Goal: Share content

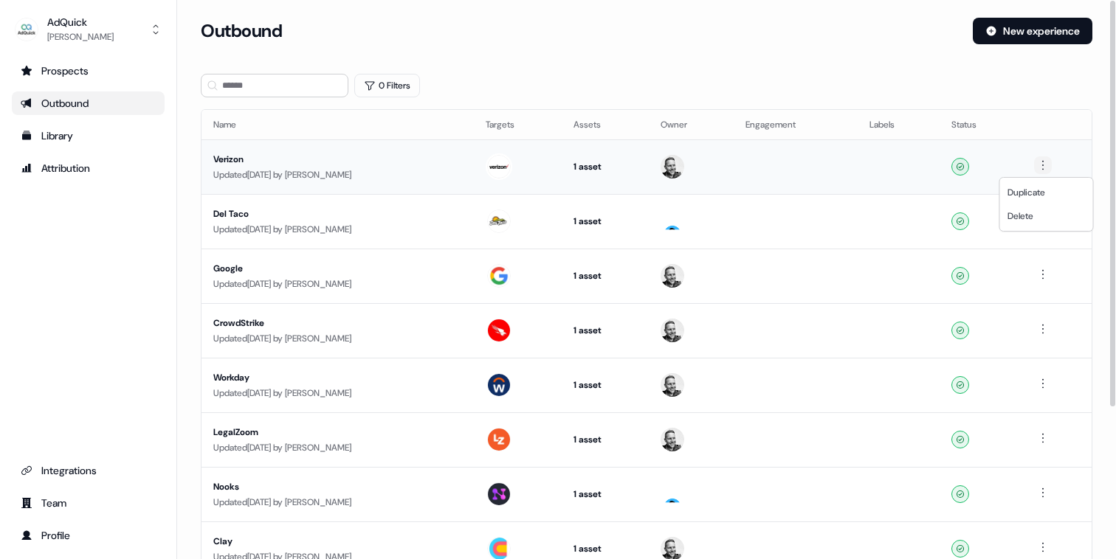
click at [1052, 165] on html "For the best experience switch devices to a bigger screen. Go to Userled.io AdQ…" at bounding box center [558, 279] width 1116 height 559
click at [232, 148] on html "For the best experience switch devices to a bigger screen. Go to Userled.io AdQ…" at bounding box center [558, 279] width 1116 height 559
click at [233, 155] on div "Verizon" at bounding box center [337, 159] width 249 height 15
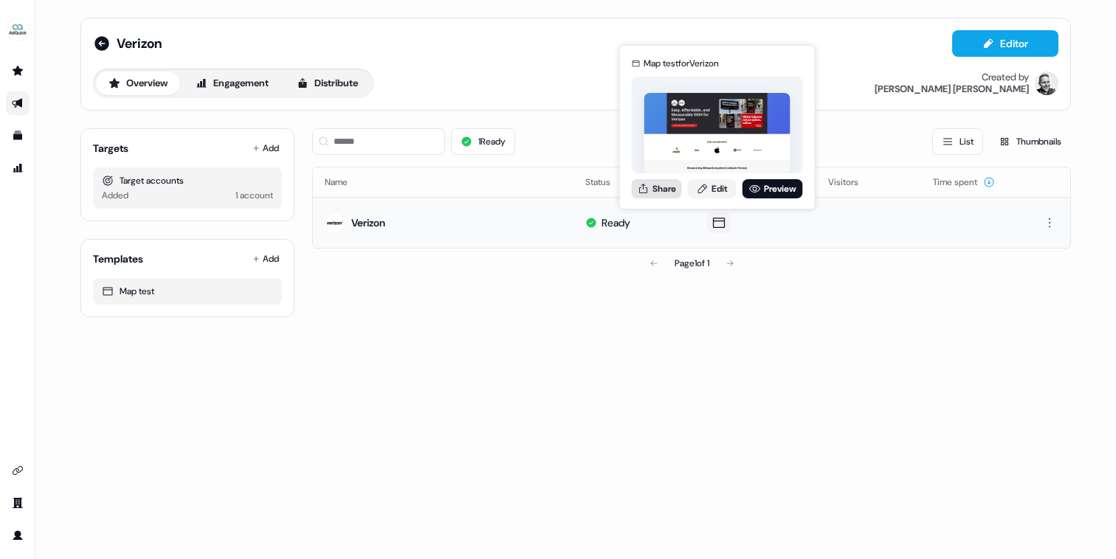
click at [659, 184] on button "Share" at bounding box center [657, 188] width 50 height 19
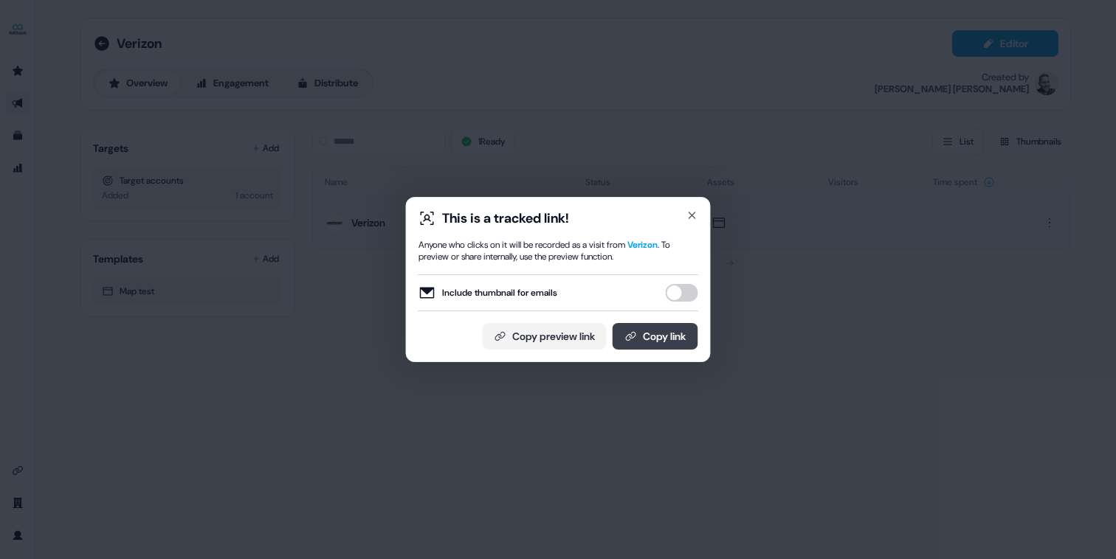
click at [642, 339] on button "Copy link" at bounding box center [656, 336] width 86 height 27
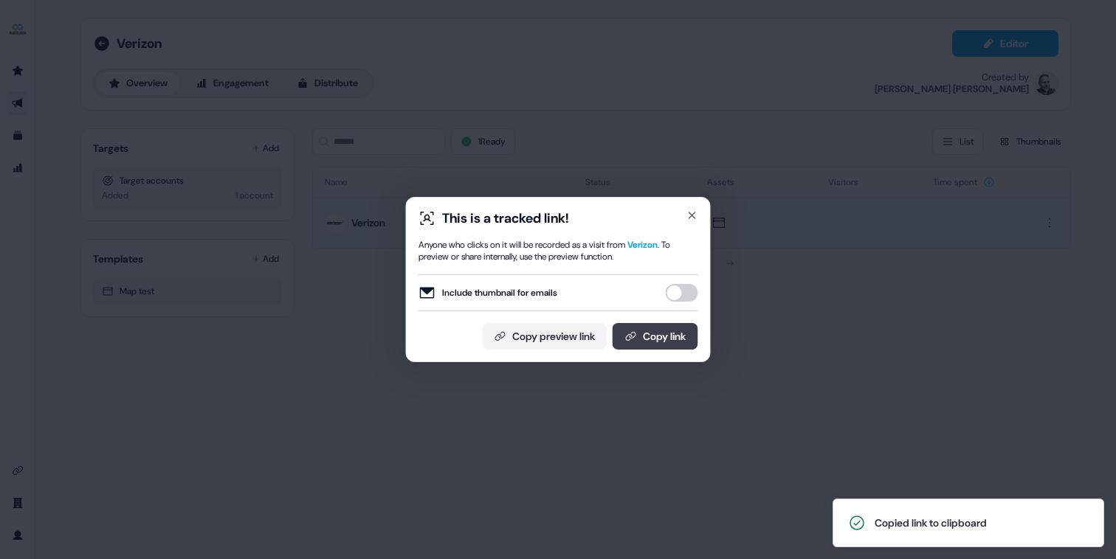
click at [649, 337] on button "Copy link" at bounding box center [656, 336] width 86 height 27
